Goal: Information Seeking & Learning: Learn about a topic

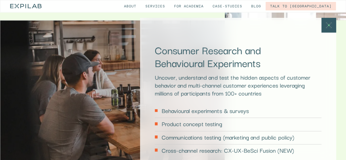
scroll to position [1186, 0]
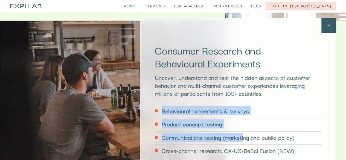
drag, startPoint x: 161, startPoint y: 95, endPoint x: 248, endPoint y: 127, distance: 92.9
click at [248, 127] on div "Behavioural experiments & surveys Product concept testing Communications testin…" at bounding box center [238, 131] width 167 height 53
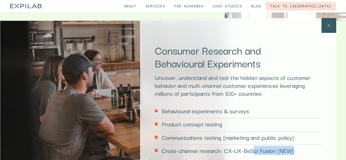
drag, startPoint x: 254, startPoint y: 134, endPoint x: 292, endPoint y: 140, distance: 38.8
click at [292, 146] on p "Cross-channel research: CX-UX-BeSci Fusion (NEW)" at bounding box center [228, 150] width 132 height 8
click at [295, 145] on div "Cross-channel research: CX-UX-BeSci Fusion (NEW)" at bounding box center [238, 151] width 167 height 13
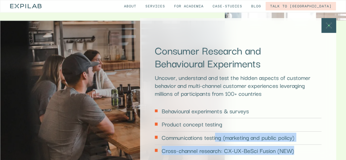
drag, startPoint x: 293, startPoint y: 138, endPoint x: 213, endPoint y: 121, distance: 81.3
click at [213, 121] on div "Behavioural experiments & surveys Product concept testing Communications testin…" at bounding box center [238, 131] width 167 height 53
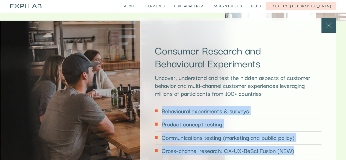
drag, startPoint x: 161, startPoint y: 96, endPoint x: 302, endPoint y: 143, distance: 148.6
click at [302, 143] on div "Consumer Research and Behavioural Experiments Uncover, understand and test the …" at bounding box center [238, 100] width 196 height 165
copy div "Behavioural experiments & surveys Product concept testing Communications testin…"
